Goal: Information Seeking & Learning: Get advice/opinions

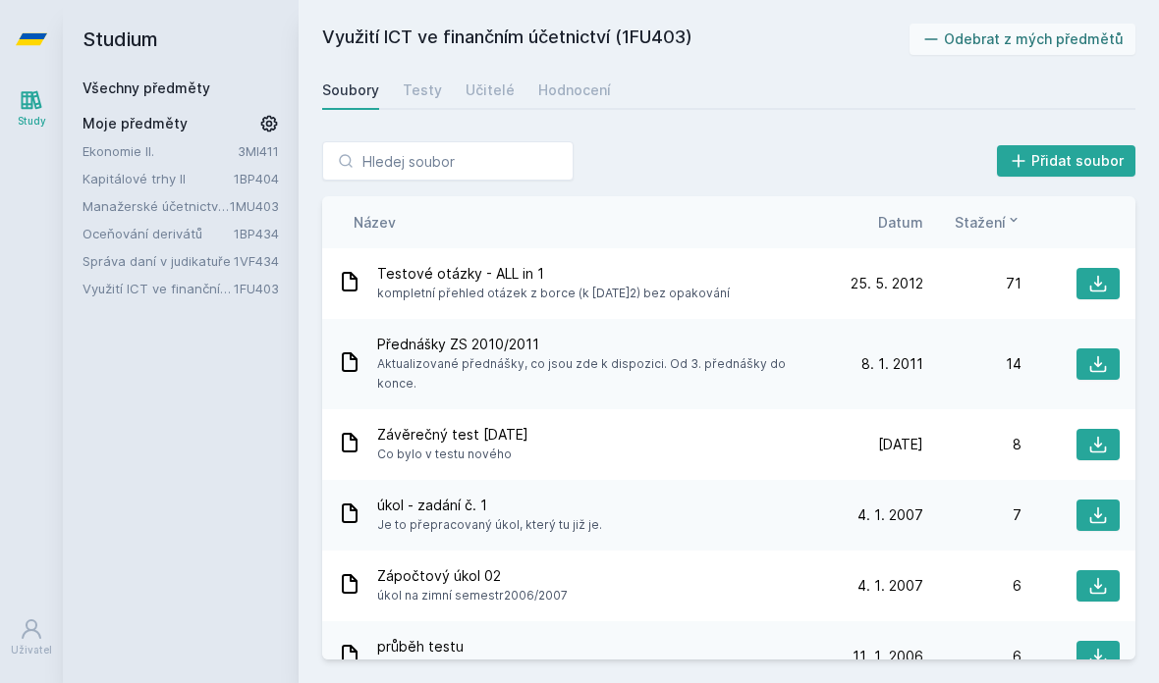
click at [139, 290] on link "Využití ICT ve finančním účetnictví" at bounding box center [157, 289] width 151 height 20
click at [161, 298] on div "Studium Všechny předměty Moje předměty Ekonomie II. 3MI411 Kapitálové trhy II 1…" at bounding box center [181, 341] width 236 height 683
click at [178, 292] on link "Využití ICT ve finančním účetnictví" at bounding box center [157, 289] width 151 height 20
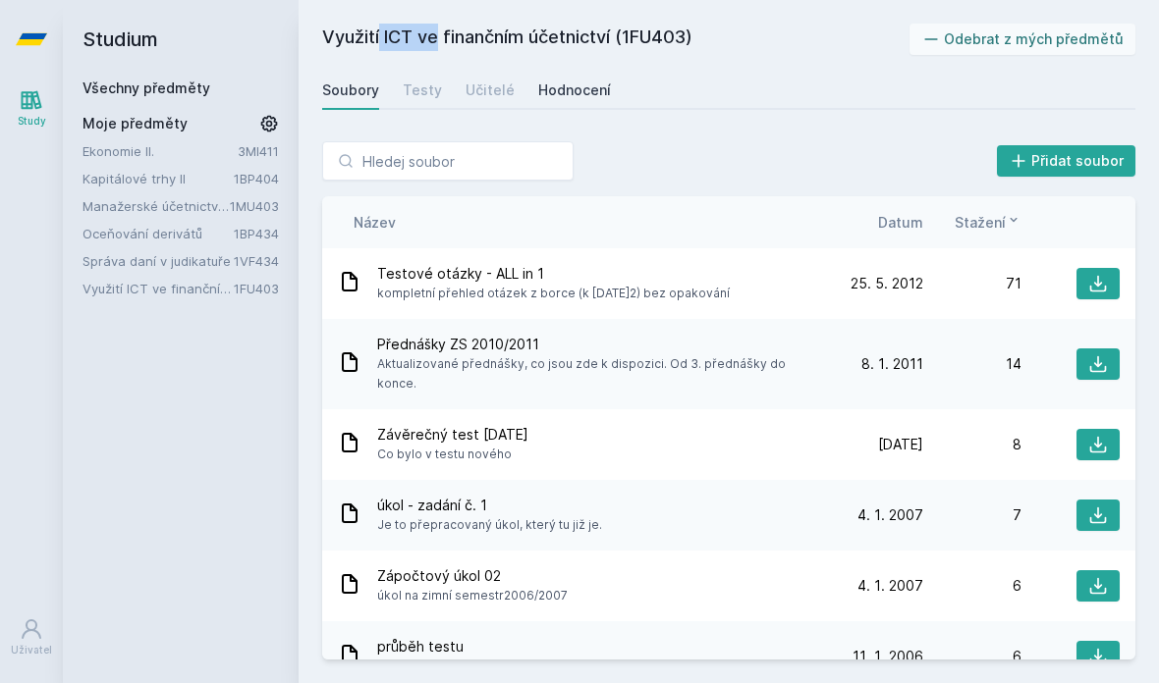
click at [579, 81] on div "Hodnocení" at bounding box center [574, 91] width 73 height 20
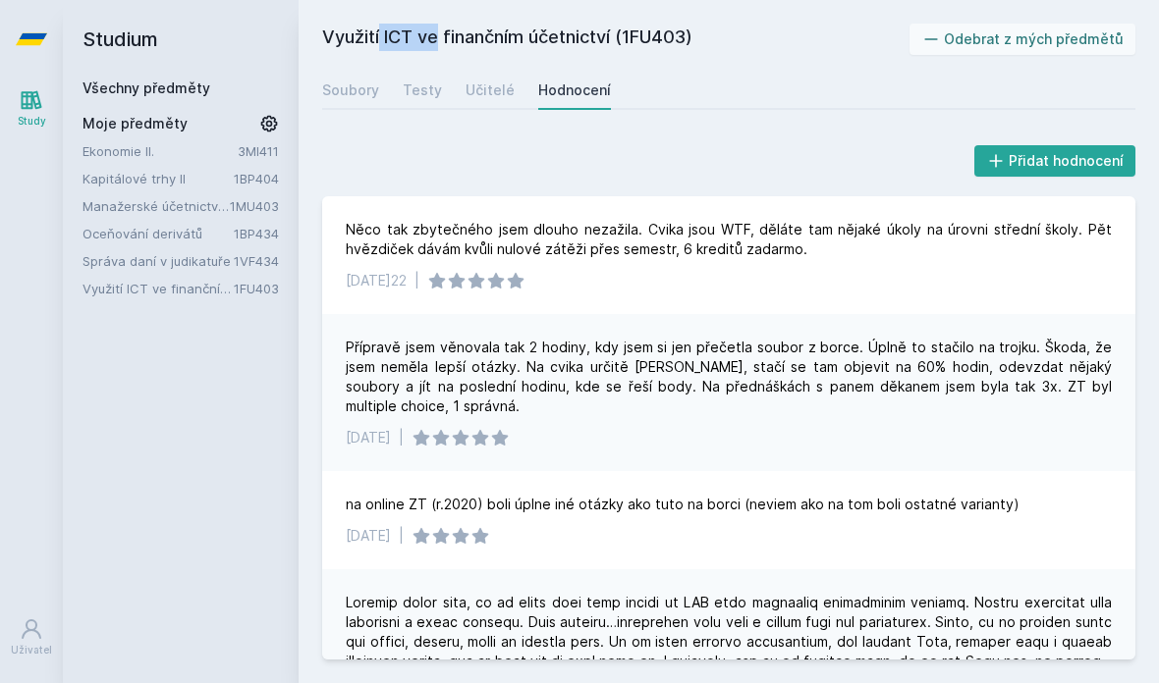
click at [604, 2] on div "Využití ICT ve finančním účetnictví (1FU403) Odebrat z mých předmětů [GEOGRAPHI…" at bounding box center [728, 341] width 860 height 683
click at [473, 94] on div "Učitelé" at bounding box center [489, 91] width 49 height 20
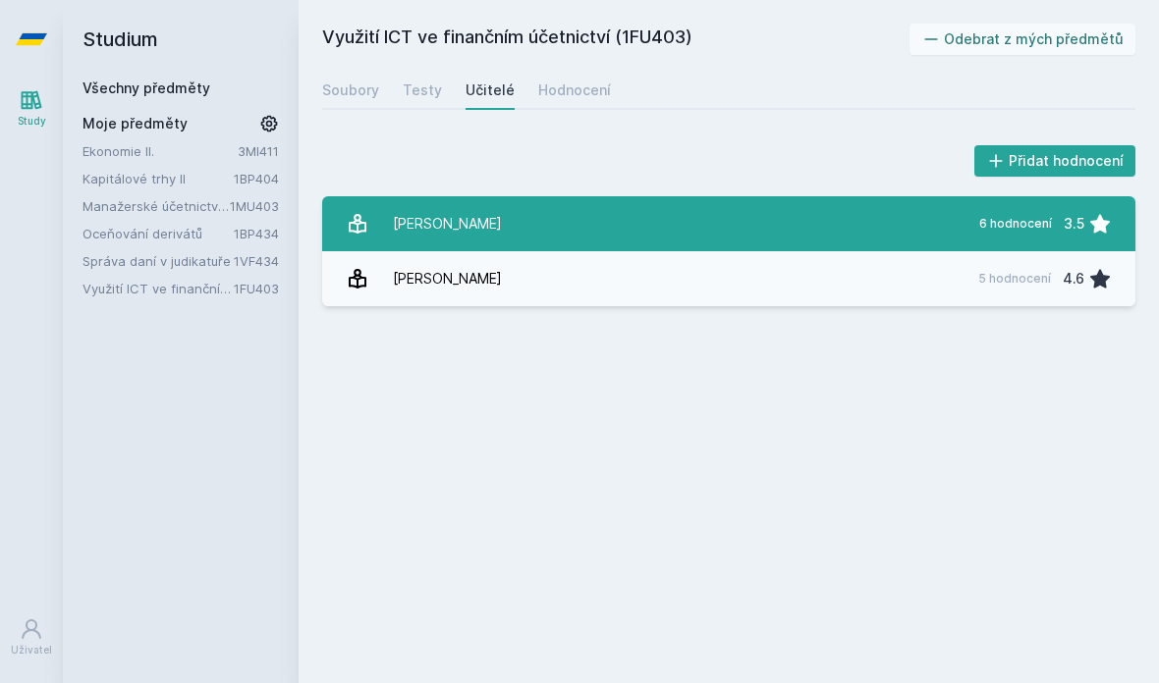
click at [485, 222] on link "Hora [PERSON_NAME] 6 hodnocení 3.5" at bounding box center [728, 223] width 813 height 55
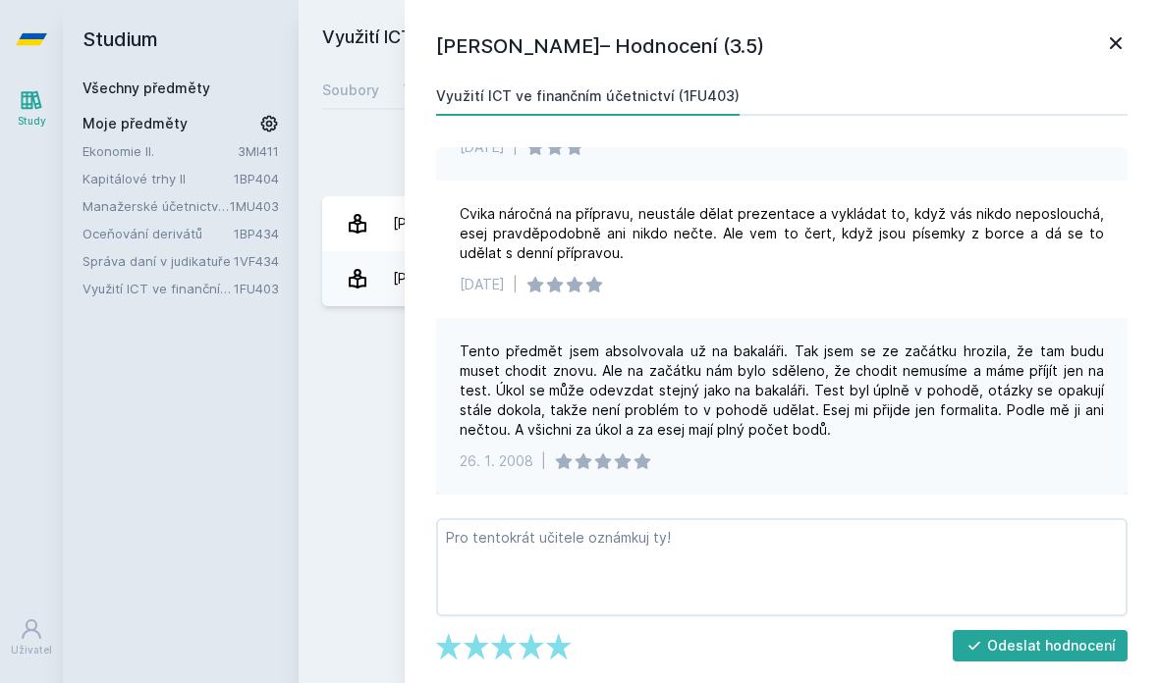
scroll to position [477, 0]
click at [1118, 42] on icon at bounding box center [1116, 43] width 24 height 24
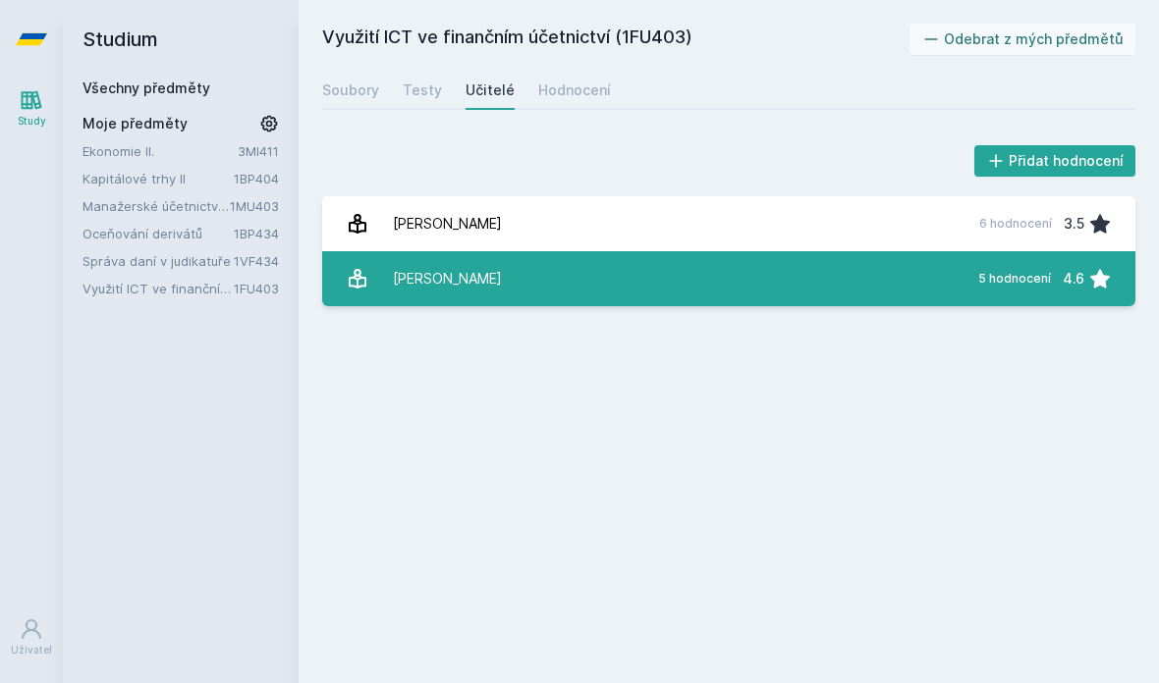
click at [714, 258] on link "[PERSON_NAME] 5 hodnocení 4.6" at bounding box center [728, 278] width 813 height 55
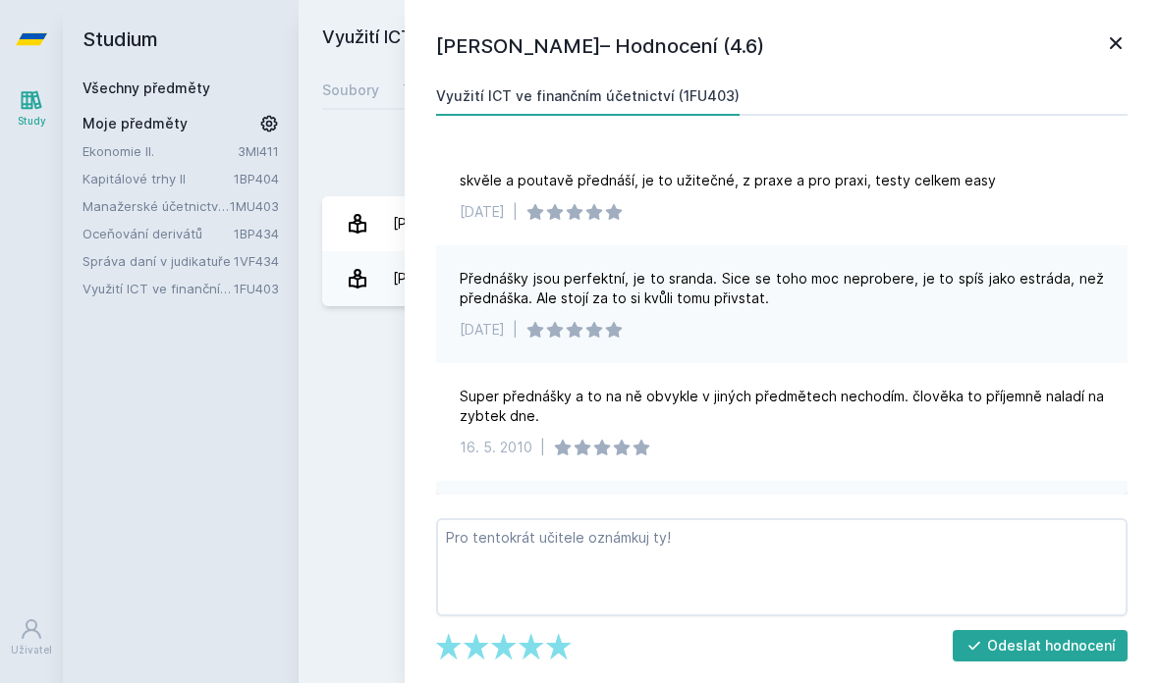
click at [1113, 61] on div "[PERSON_NAME] – Hodnocení (4.6) Využití ICT ve finančním účetnictví (1FU403) sk…" at bounding box center [782, 341] width 754 height 683
click at [1112, 43] on icon at bounding box center [1116, 43] width 24 height 24
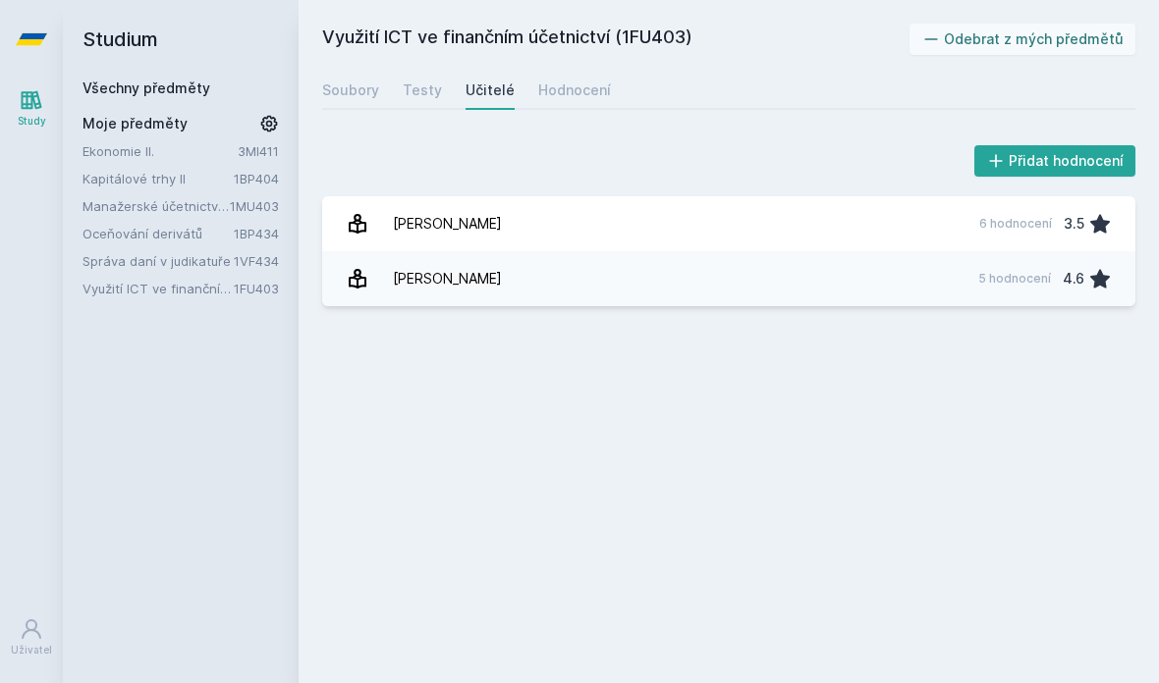
click at [163, 180] on link "Kapitálové trhy II" at bounding box center [157, 179] width 151 height 20
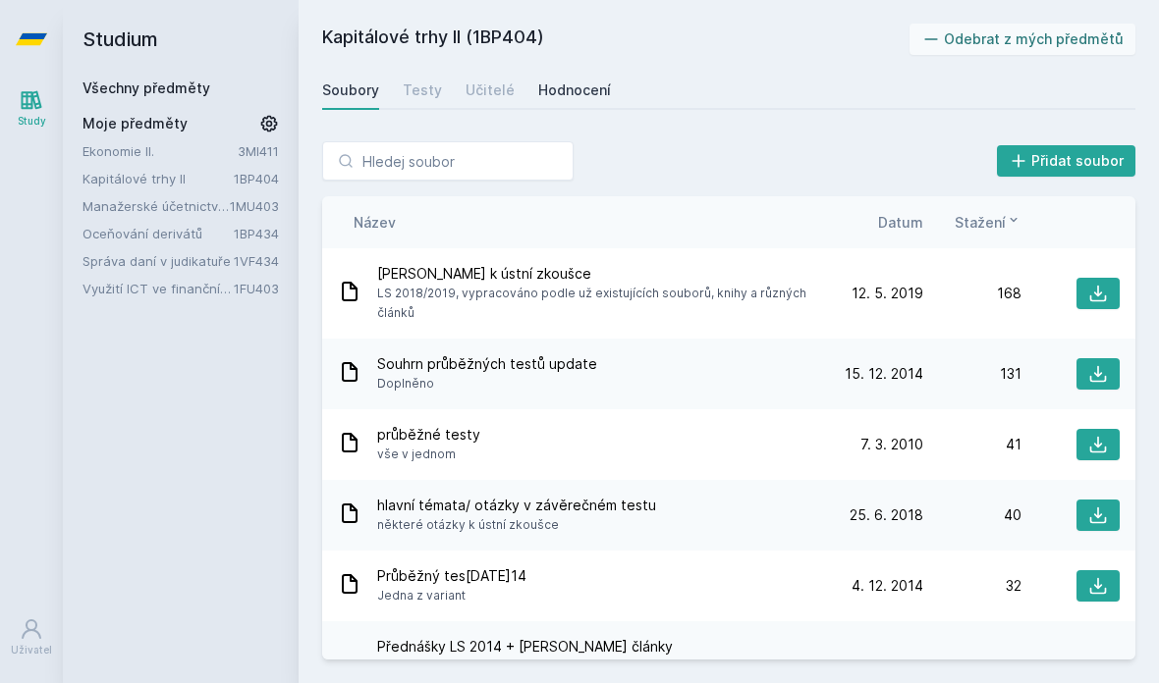
click at [545, 96] on div "Hodnocení" at bounding box center [574, 91] width 73 height 20
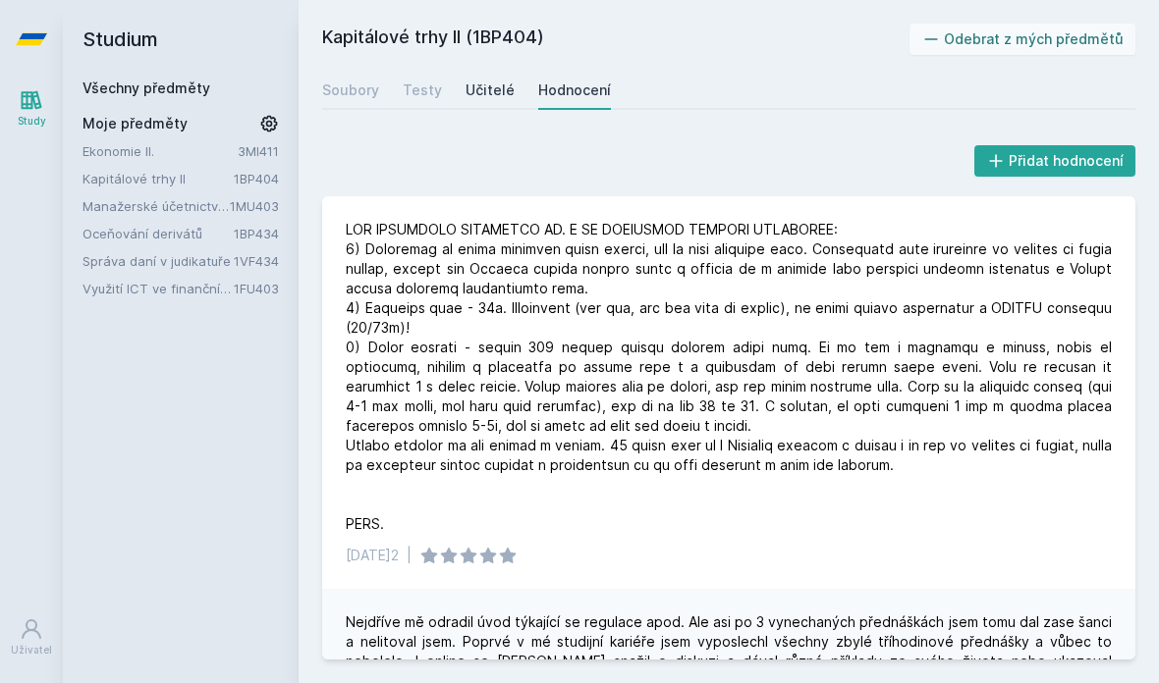
click at [479, 85] on div "Učitelé" at bounding box center [489, 91] width 49 height 20
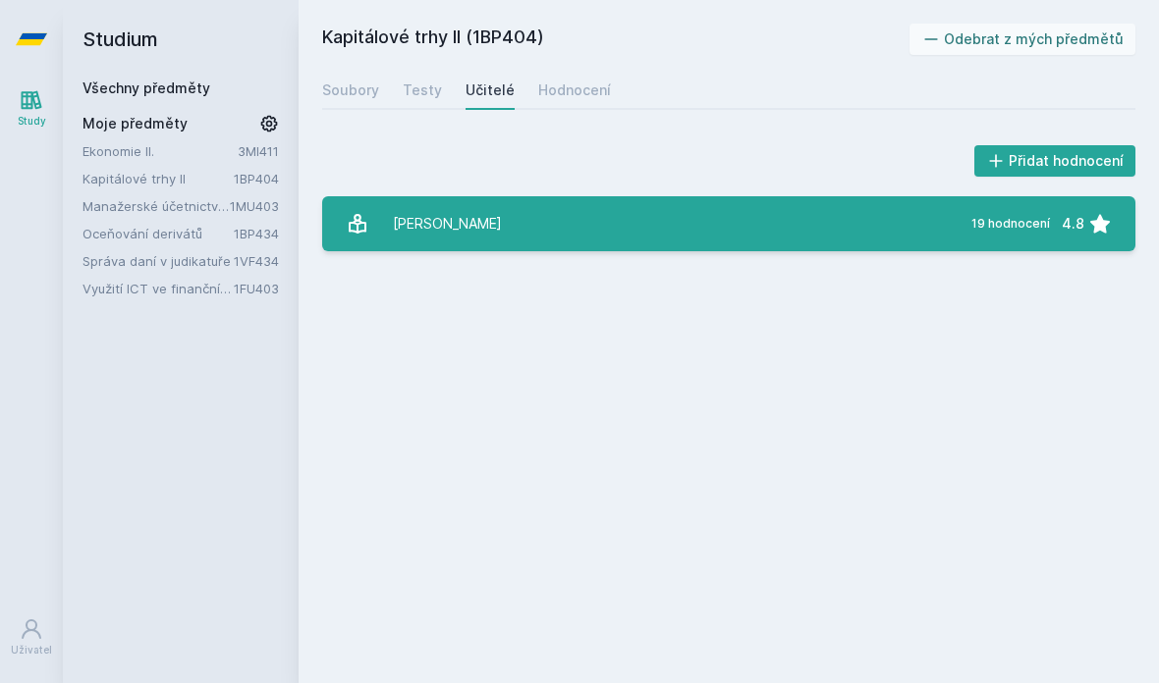
click at [481, 230] on link "Mu[PERSON_NAME] 19 hodnocení 4.8" at bounding box center [728, 223] width 813 height 55
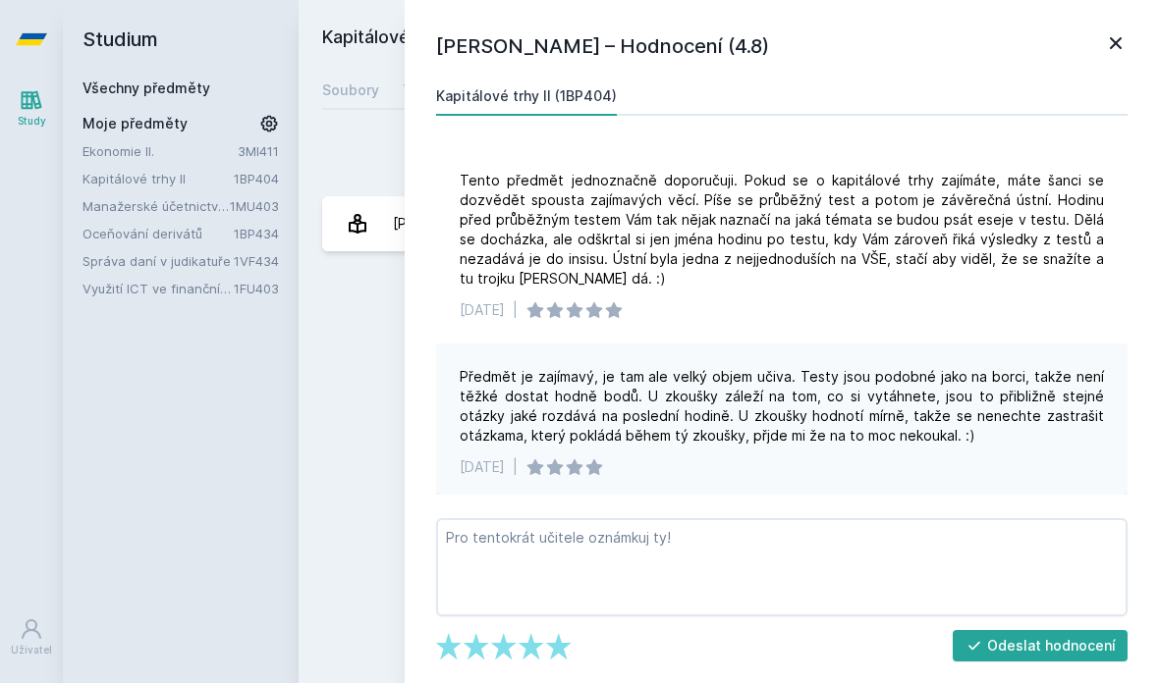
click at [1106, 49] on icon at bounding box center [1116, 43] width 24 height 24
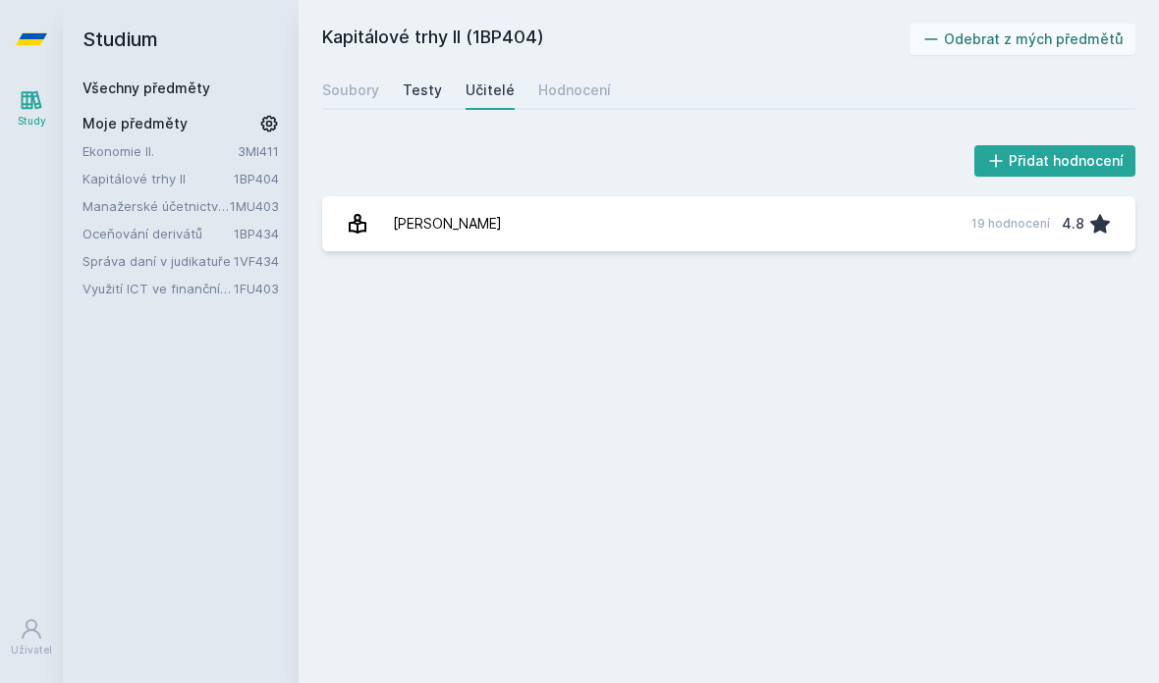
click at [432, 107] on link "Testy" at bounding box center [422, 90] width 39 height 39
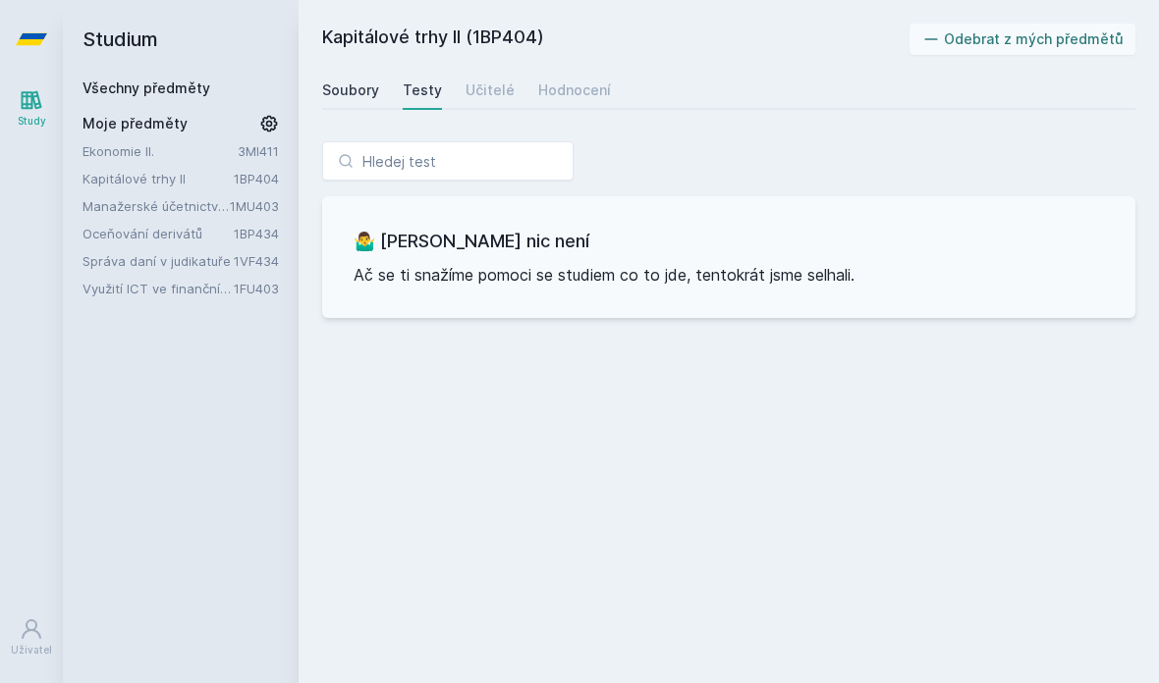
click at [353, 89] on div "Soubory" at bounding box center [350, 91] width 57 height 20
